Goal: Find specific page/section: Find specific page/section

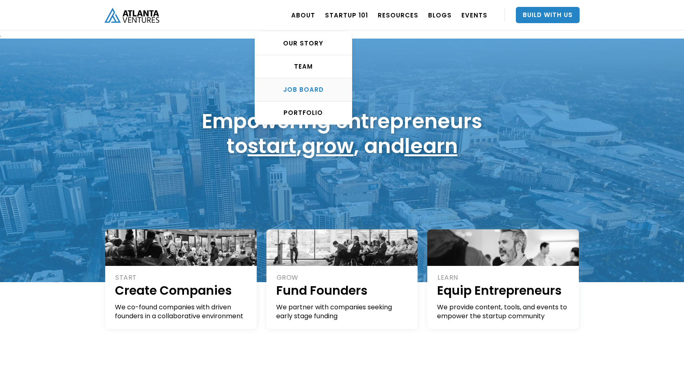
click at [322, 91] on div "Job Board" at bounding box center [303, 90] width 97 height 8
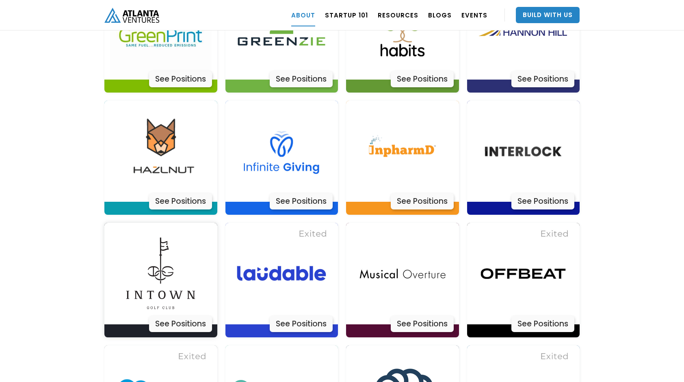
scroll to position [2249, 0]
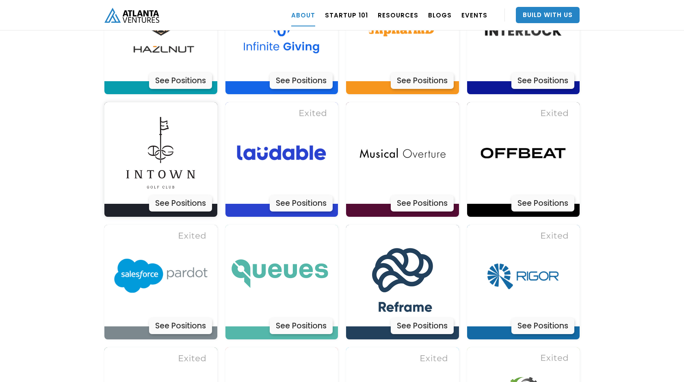
click at [191, 195] on div "See Positions" at bounding box center [180, 203] width 63 height 16
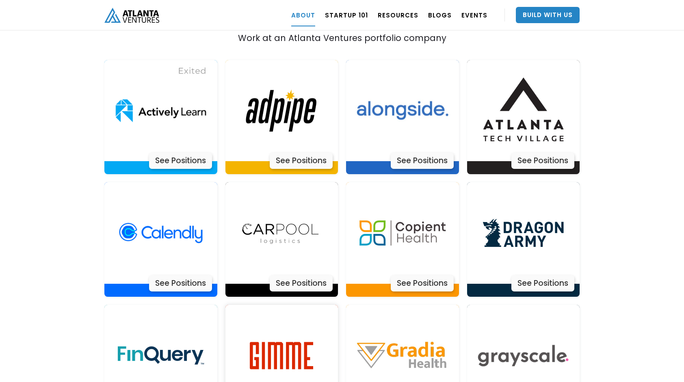
scroll to position [1761, 0]
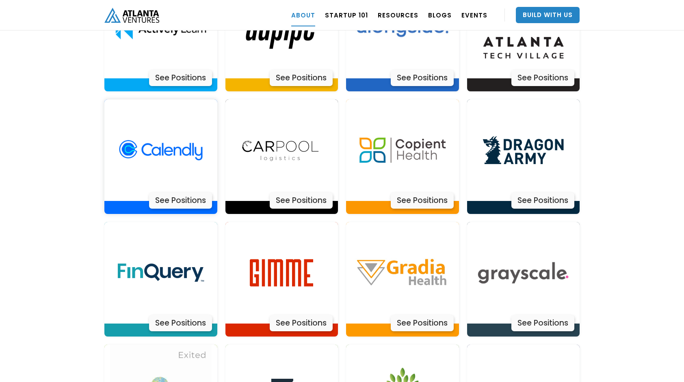
click at [199, 193] on div "See Positions" at bounding box center [180, 201] width 63 height 16
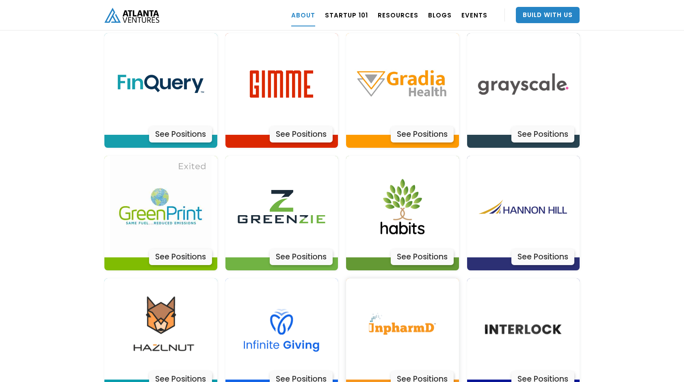
scroll to position [1924, 0]
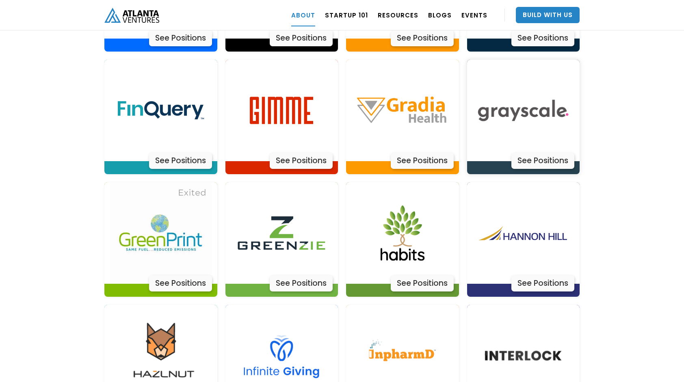
click at [539, 153] on div "See Positions" at bounding box center [543, 161] width 63 height 16
